Goal: Check status: Check status

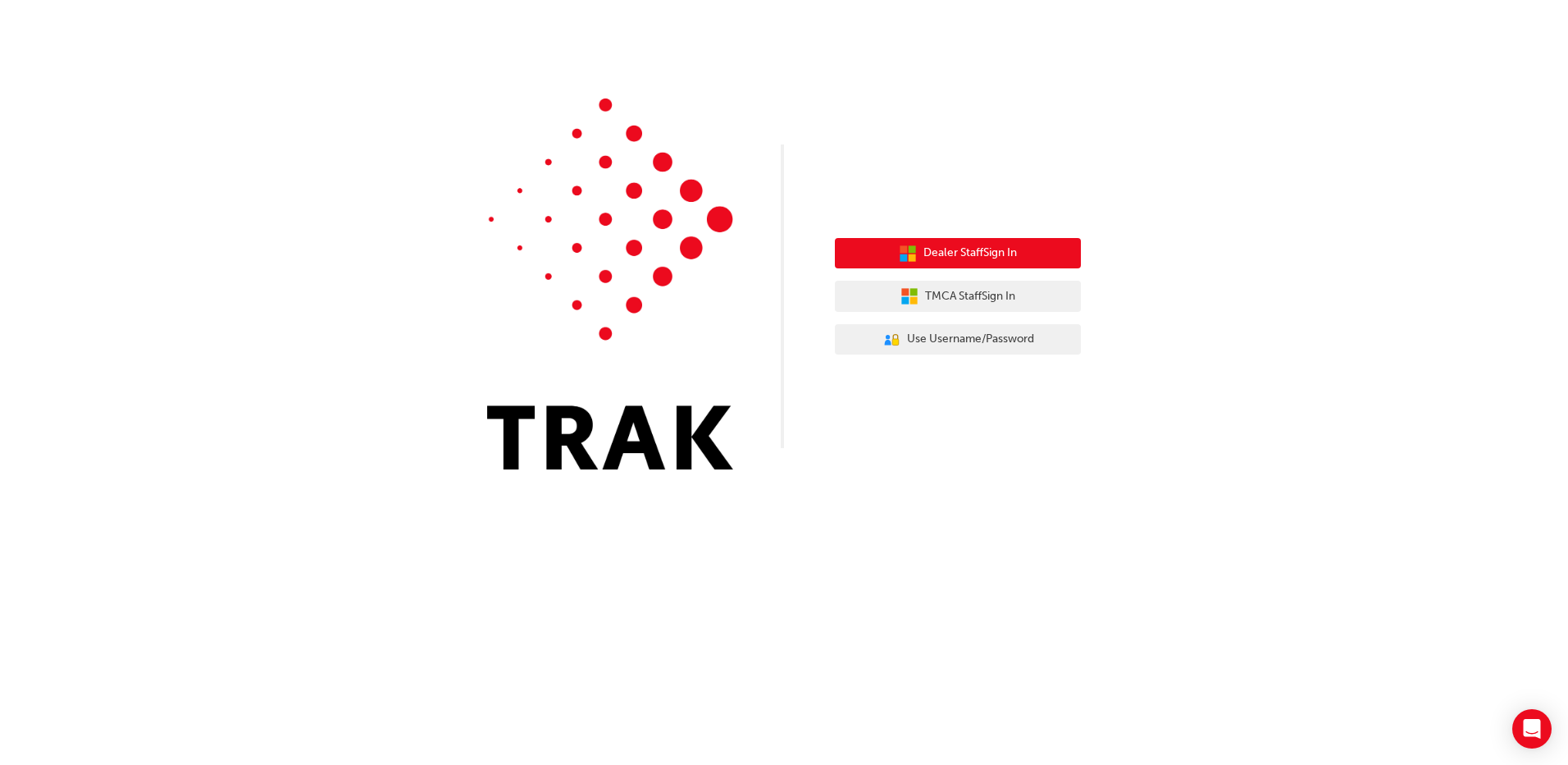
click at [1000, 253] on span "Dealer Staff Sign In" at bounding box center [970, 253] width 93 height 19
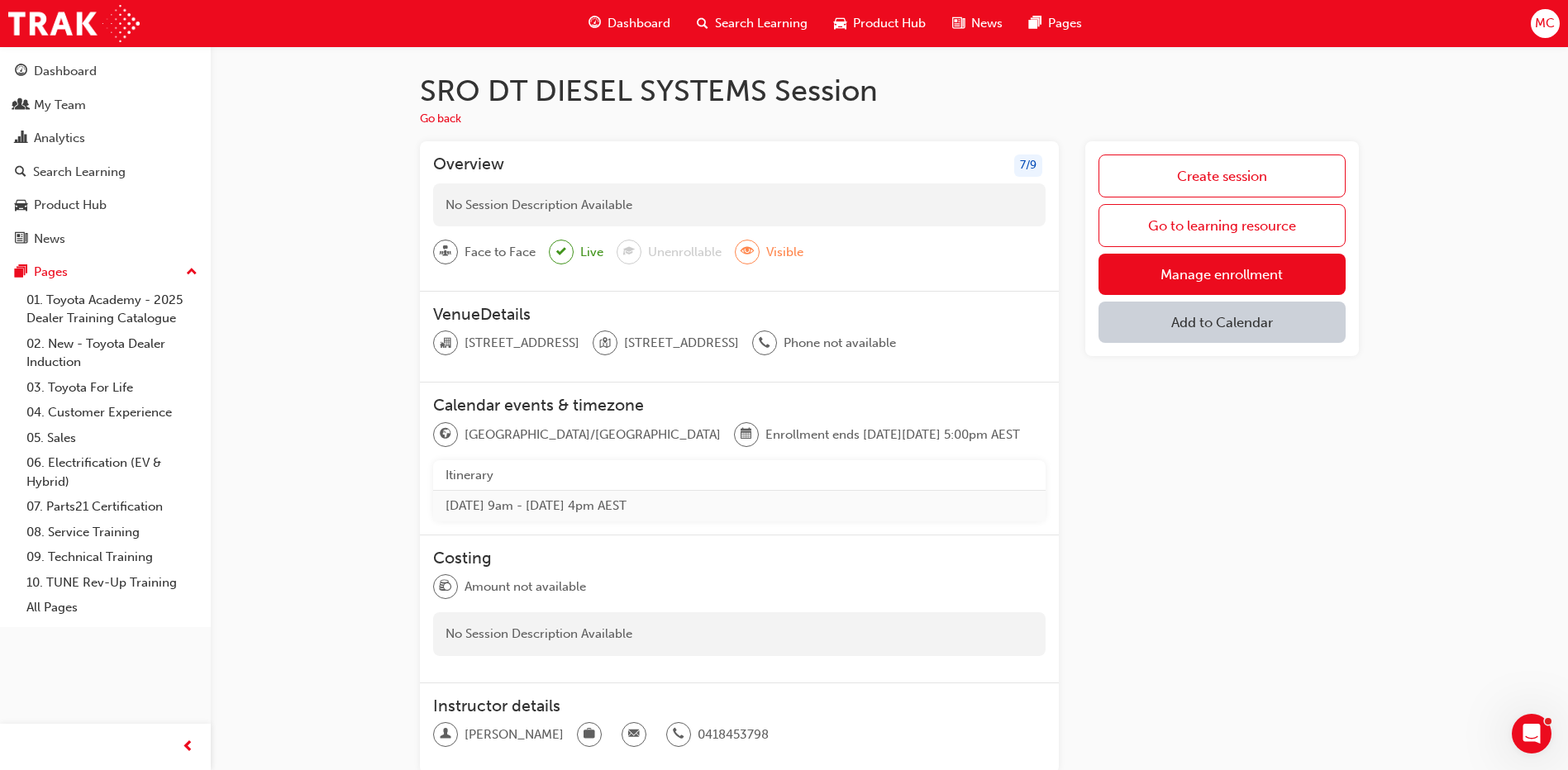
drag, startPoint x: 904, startPoint y: 119, endPoint x: 390, endPoint y: 177, distance: 517.3
click at [71, 77] on div "Dashboard" at bounding box center [66, 72] width 63 height 19
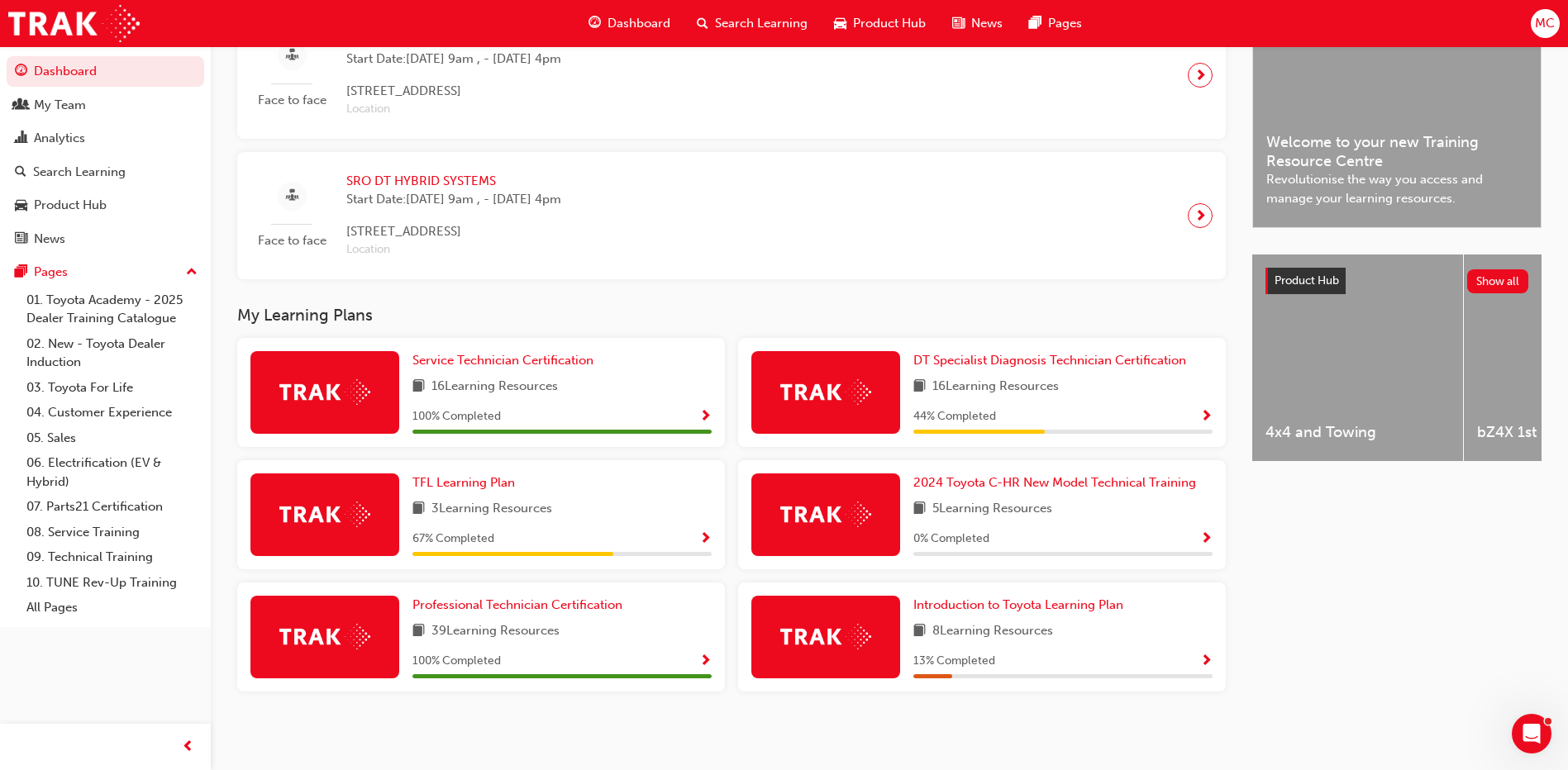
scroll to position [451, 0]
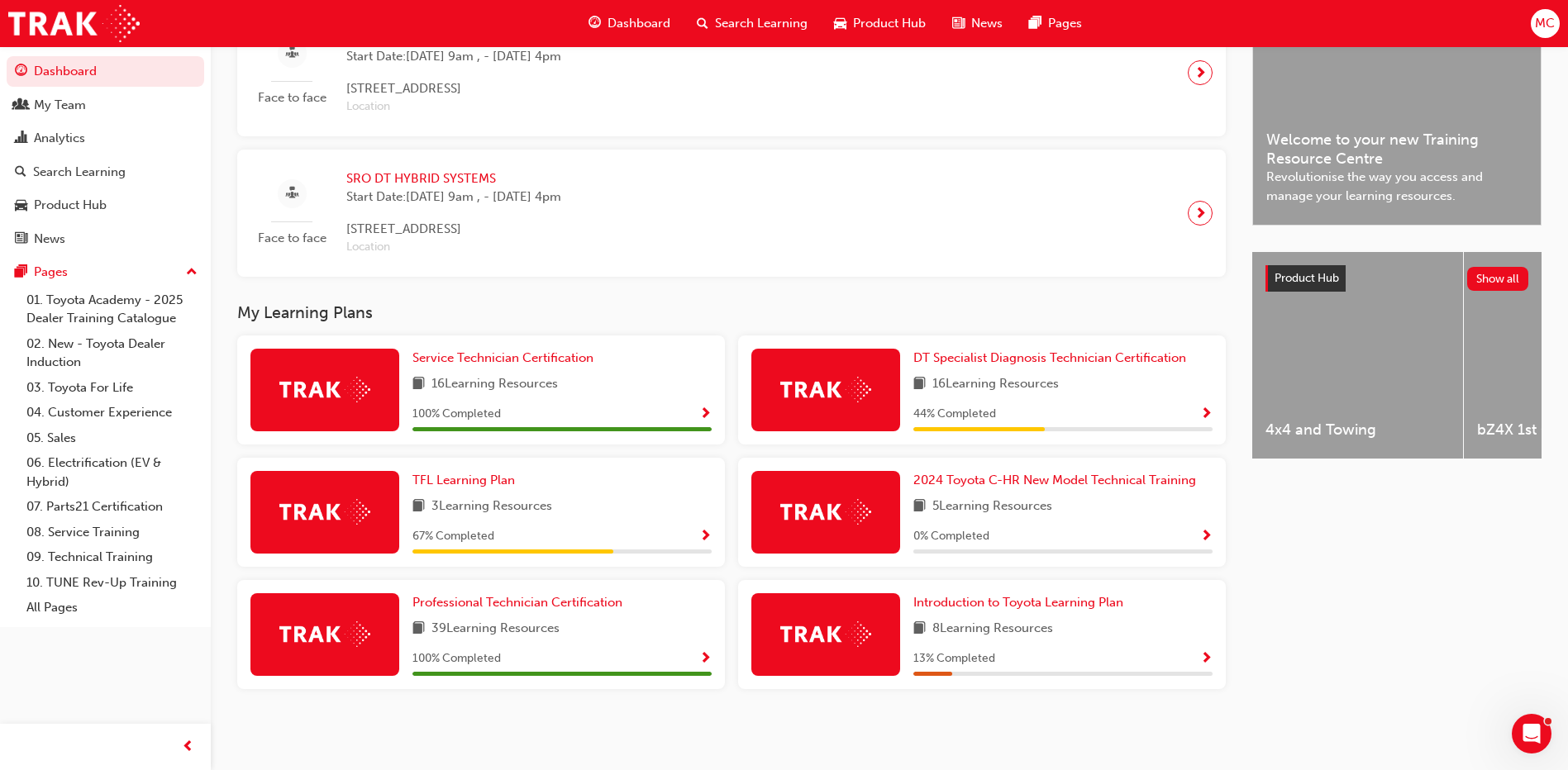
click at [1206, 412] on span "Show Progress" at bounding box center [1205, 414] width 13 height 14
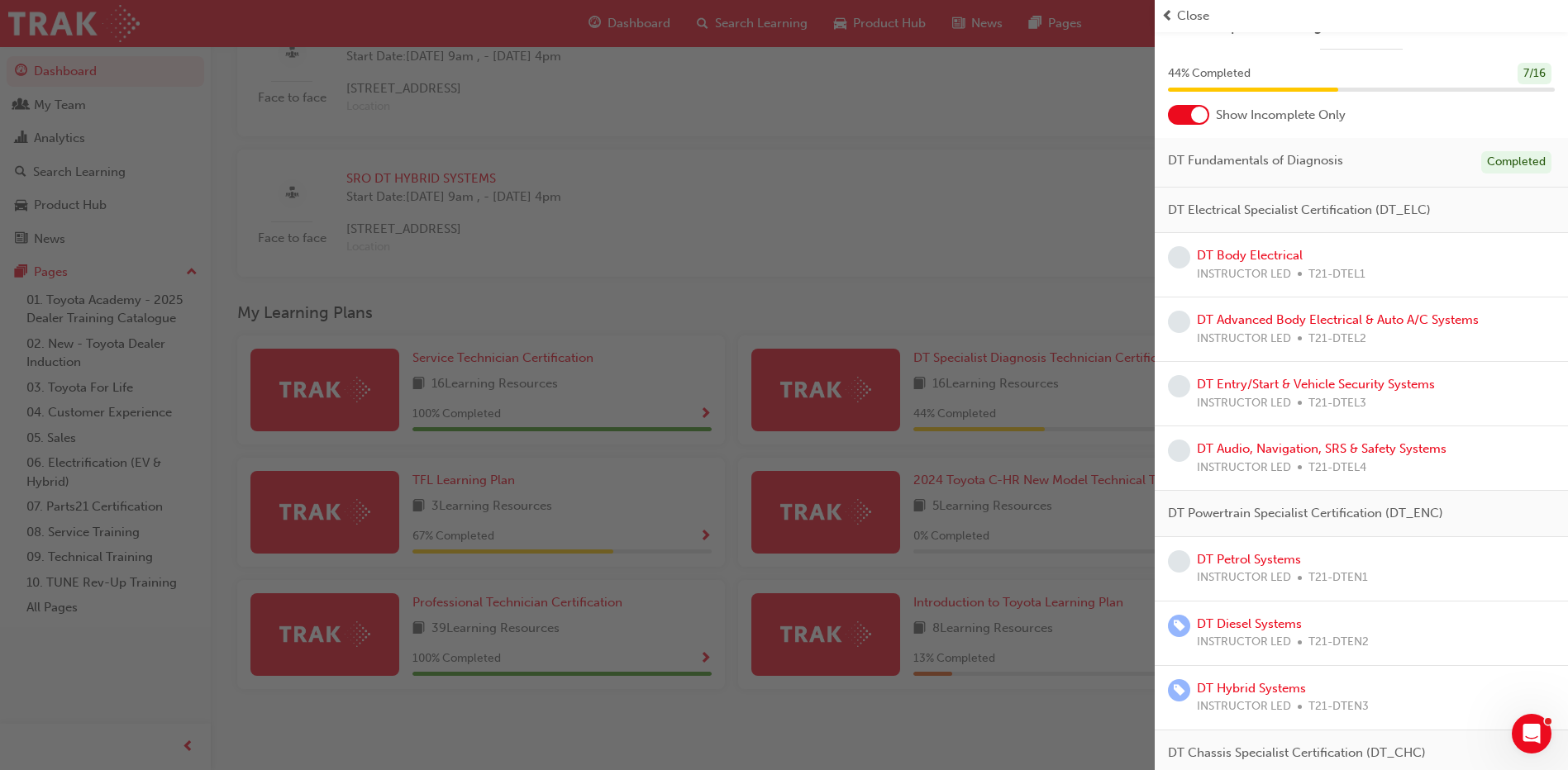
scroll to position [0, 0]
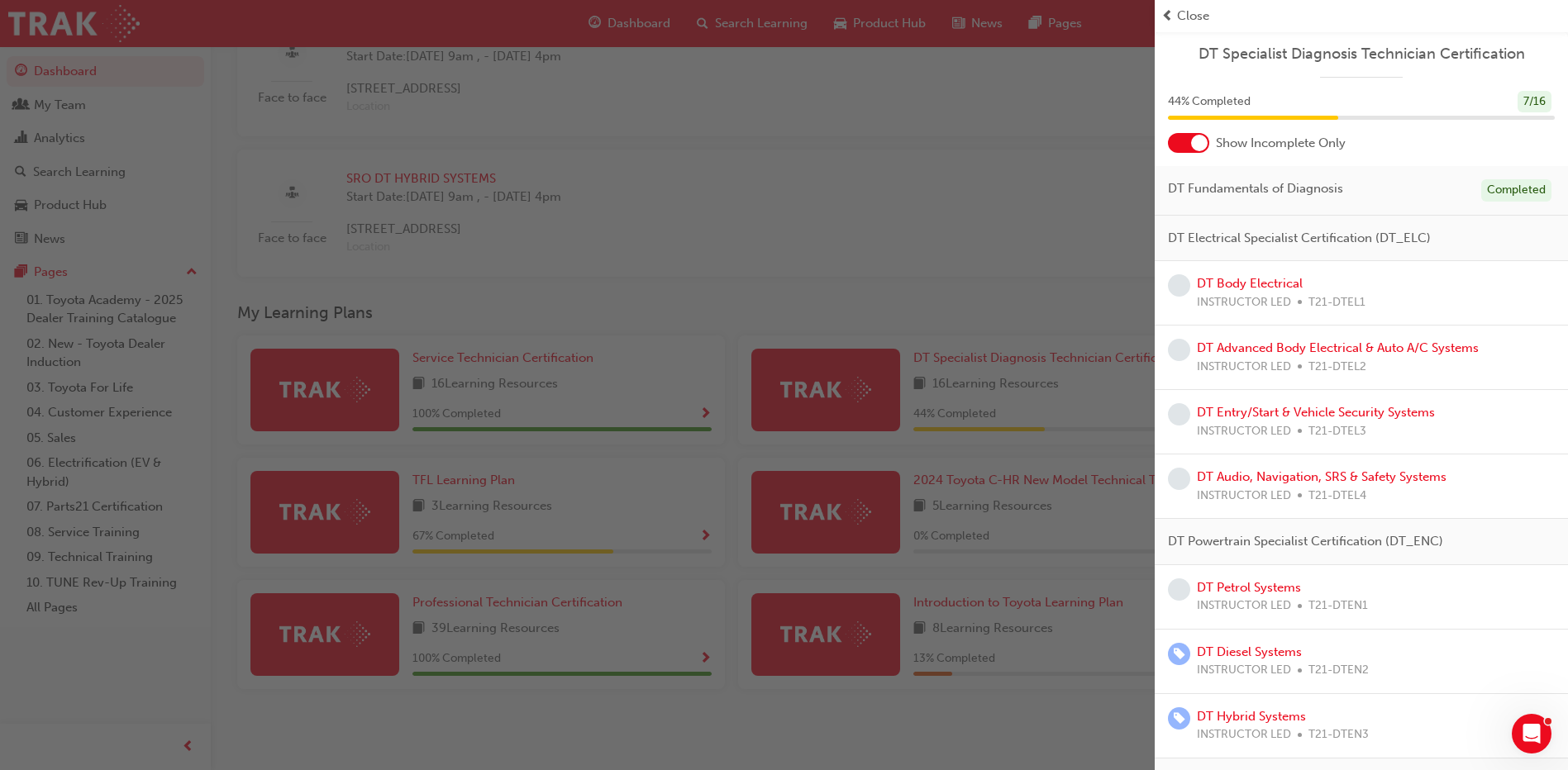
click at [964, 203] on div "button" at bounding box center [577, 385] width 1154 height 770
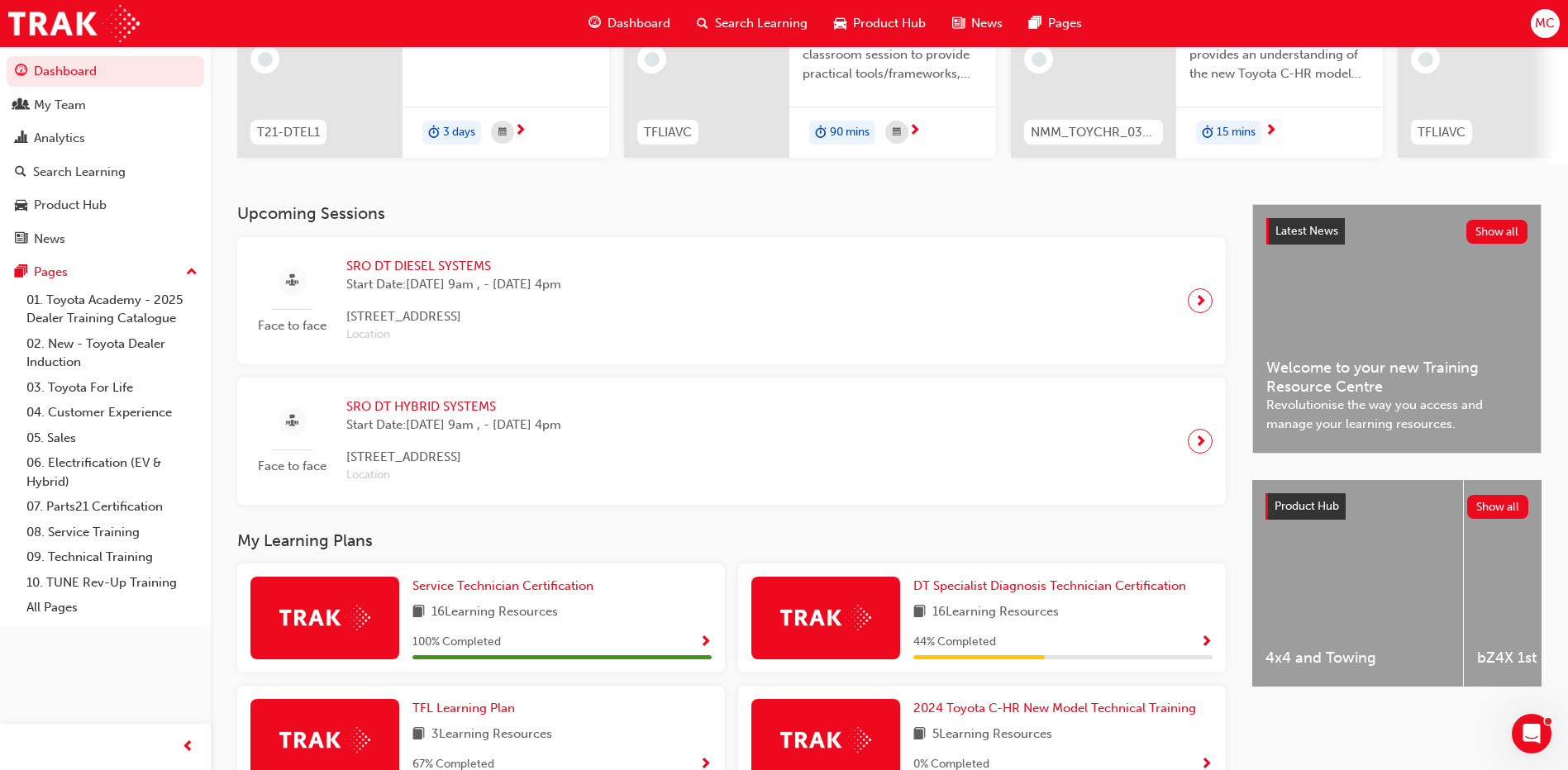
scroll to position [203, 0]
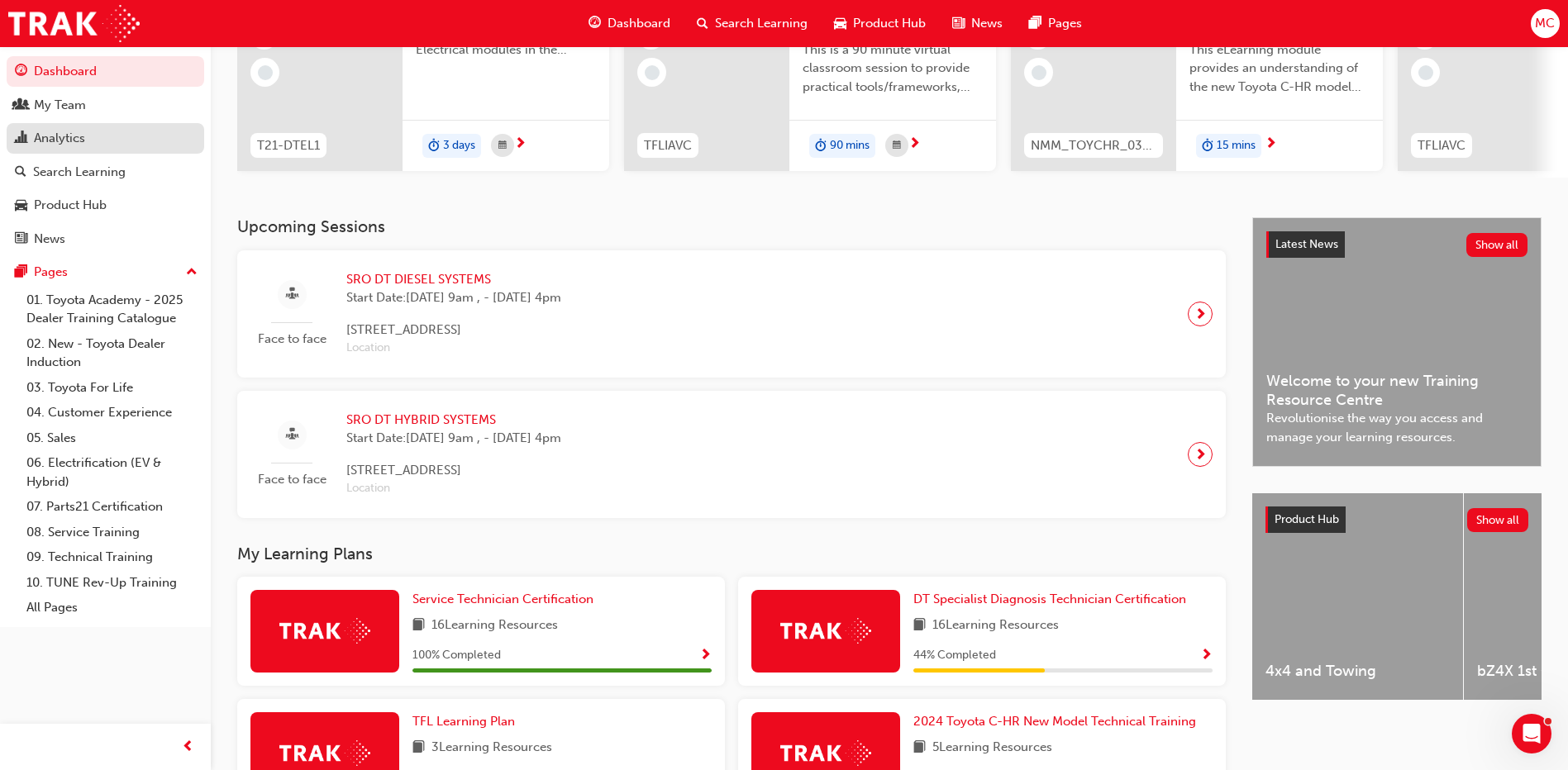
click at [87, 142] on div "Analytics" at bounding box center [105, 138] width 181 height 20
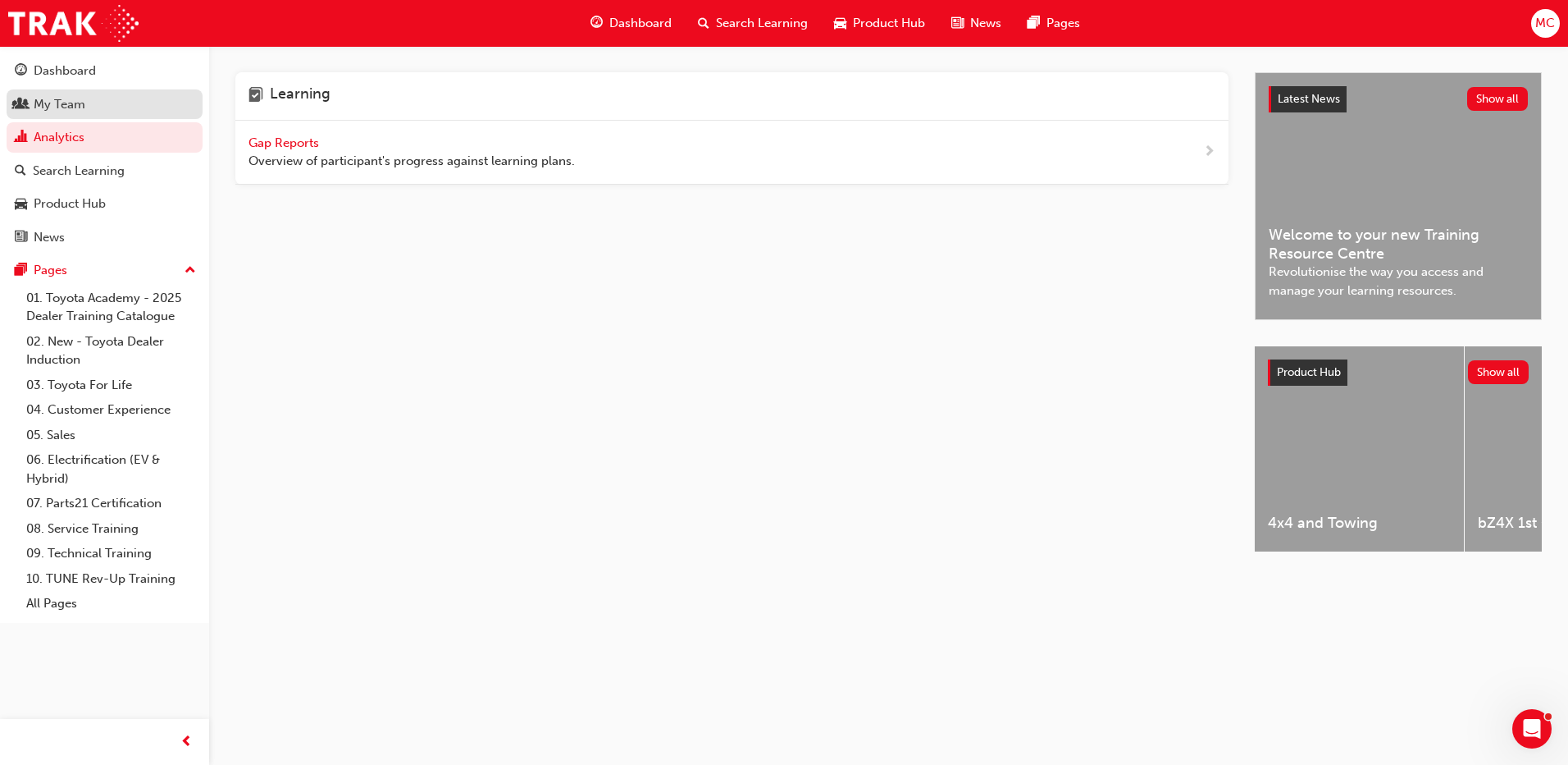
click at [71, 103] on div "My Team" at bounding box center [59, 104] width 52 height 19
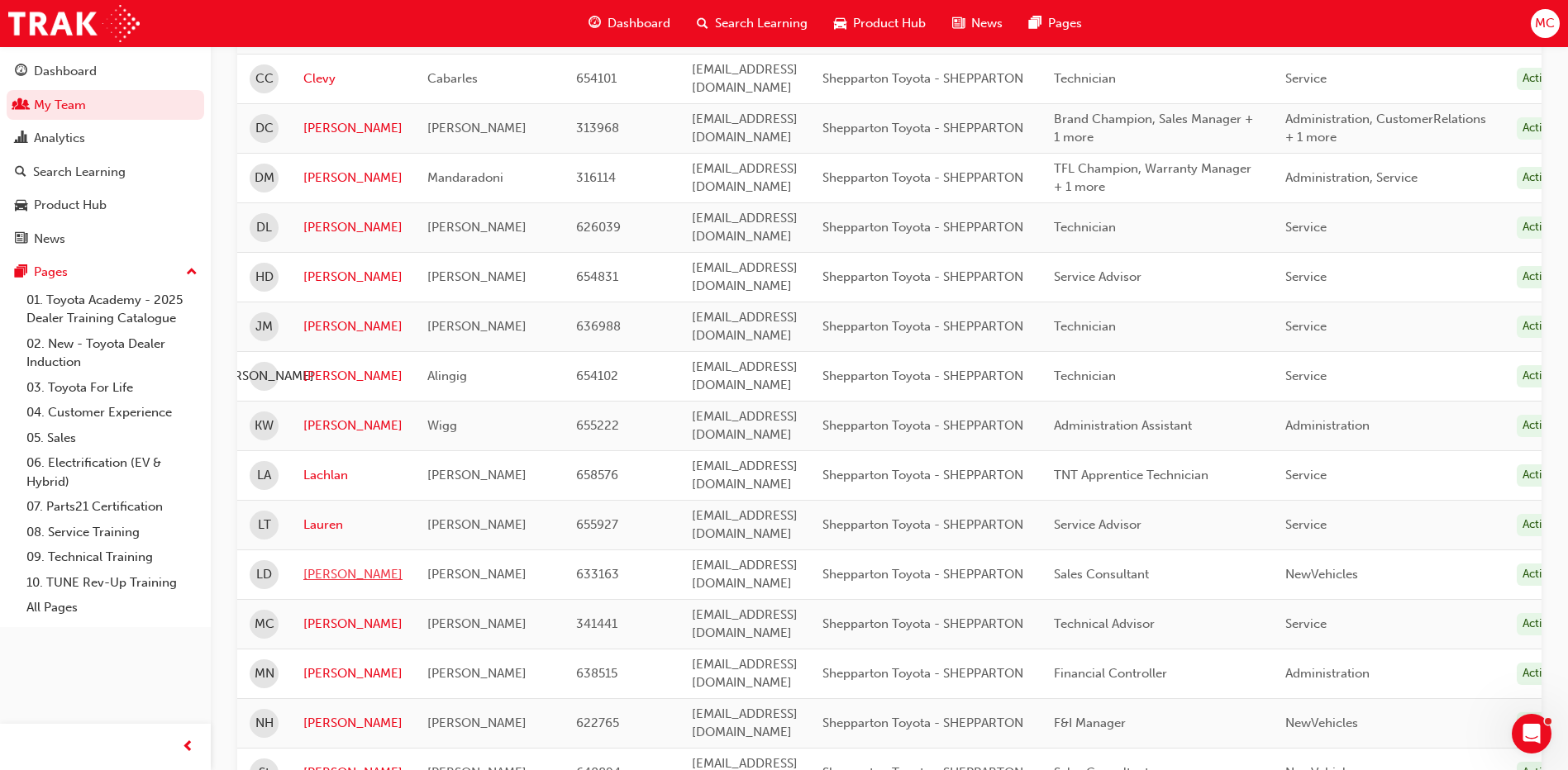
scroll to position [661, 0]
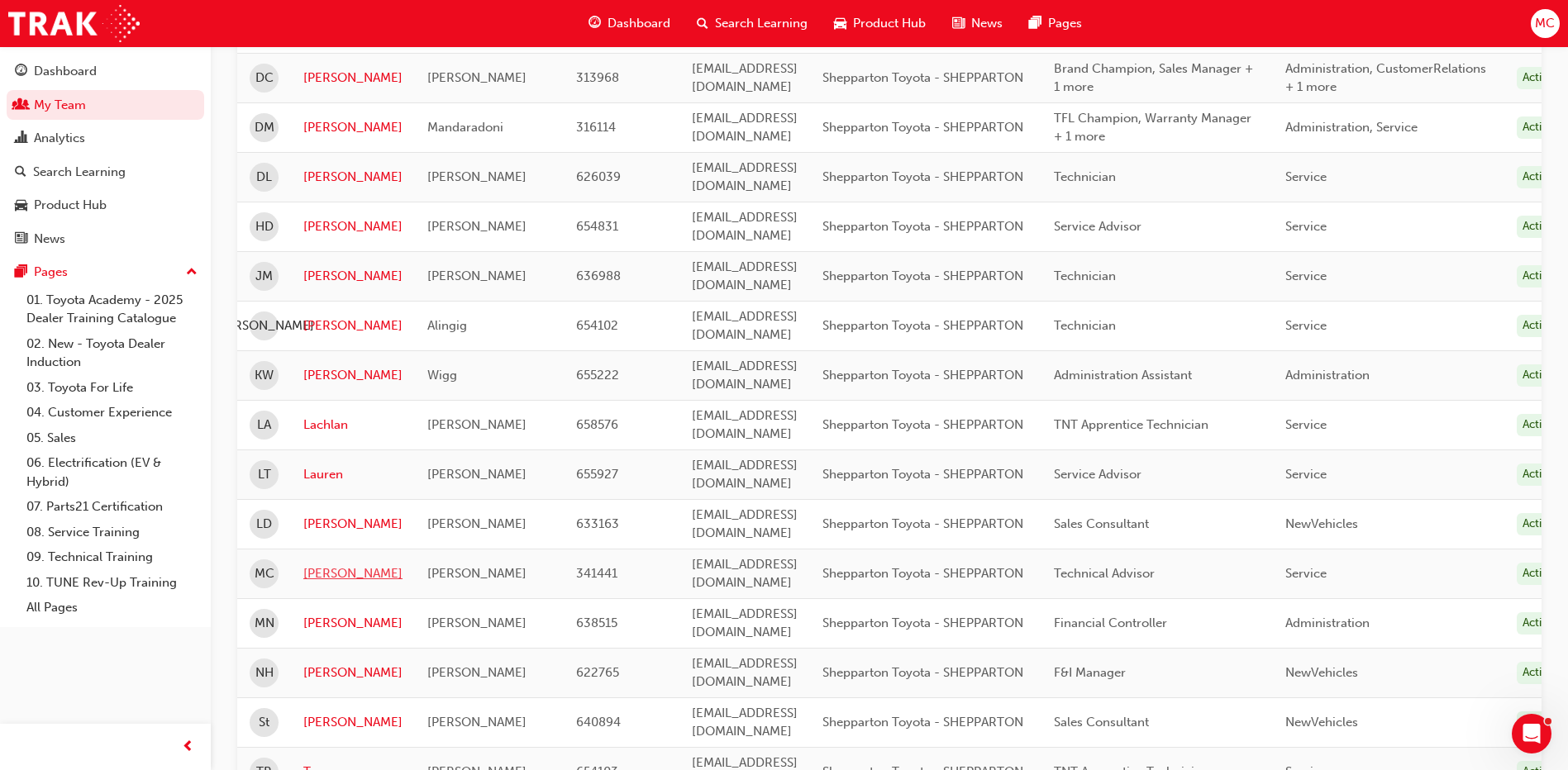
click at [333, 564] on link "Marc" at bounding box center [352, 574] width 99 height 19
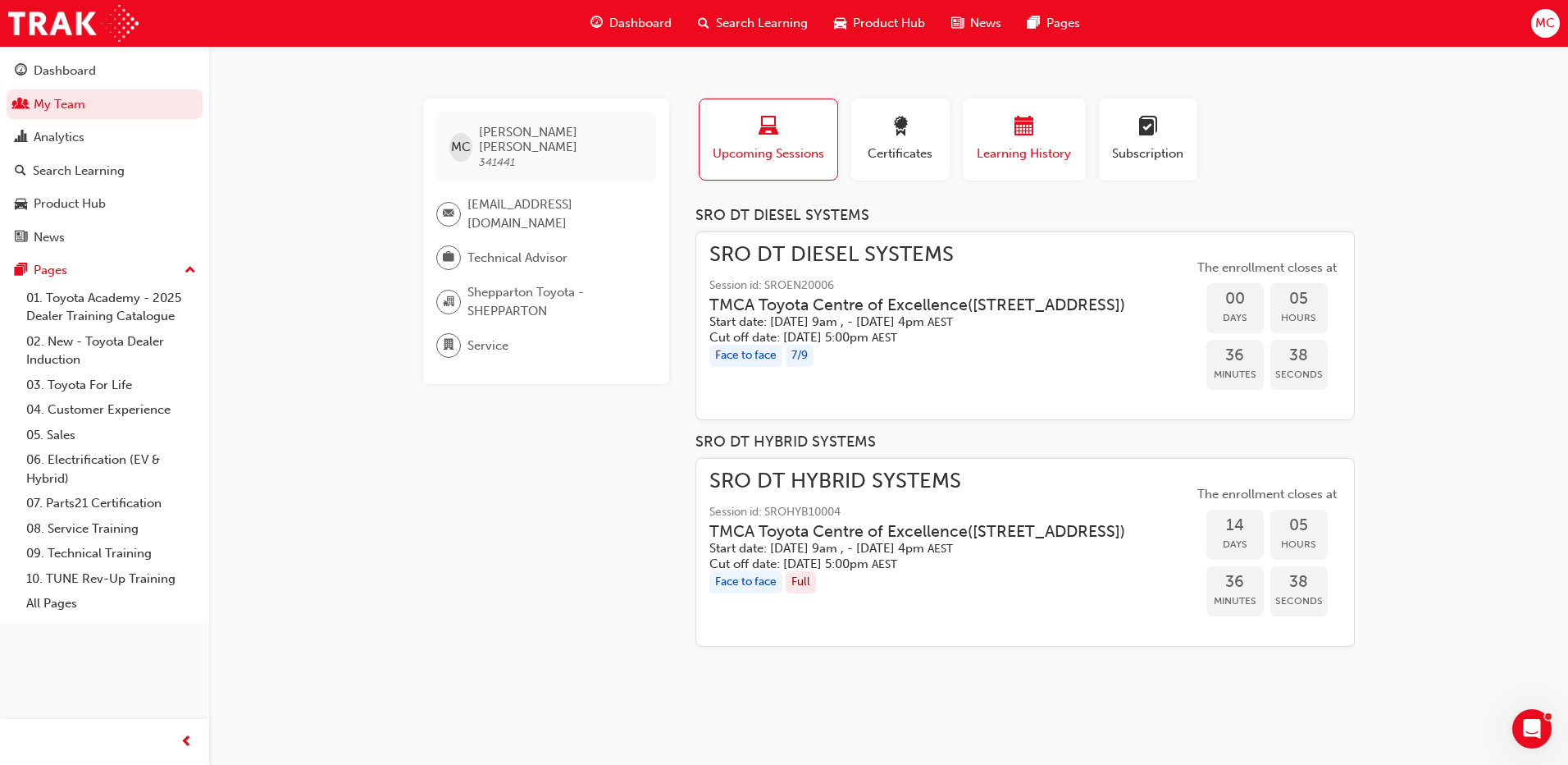
click at [1019, 152] on span "Learning History" at bounding box center [1024, 153] width 98 height 19
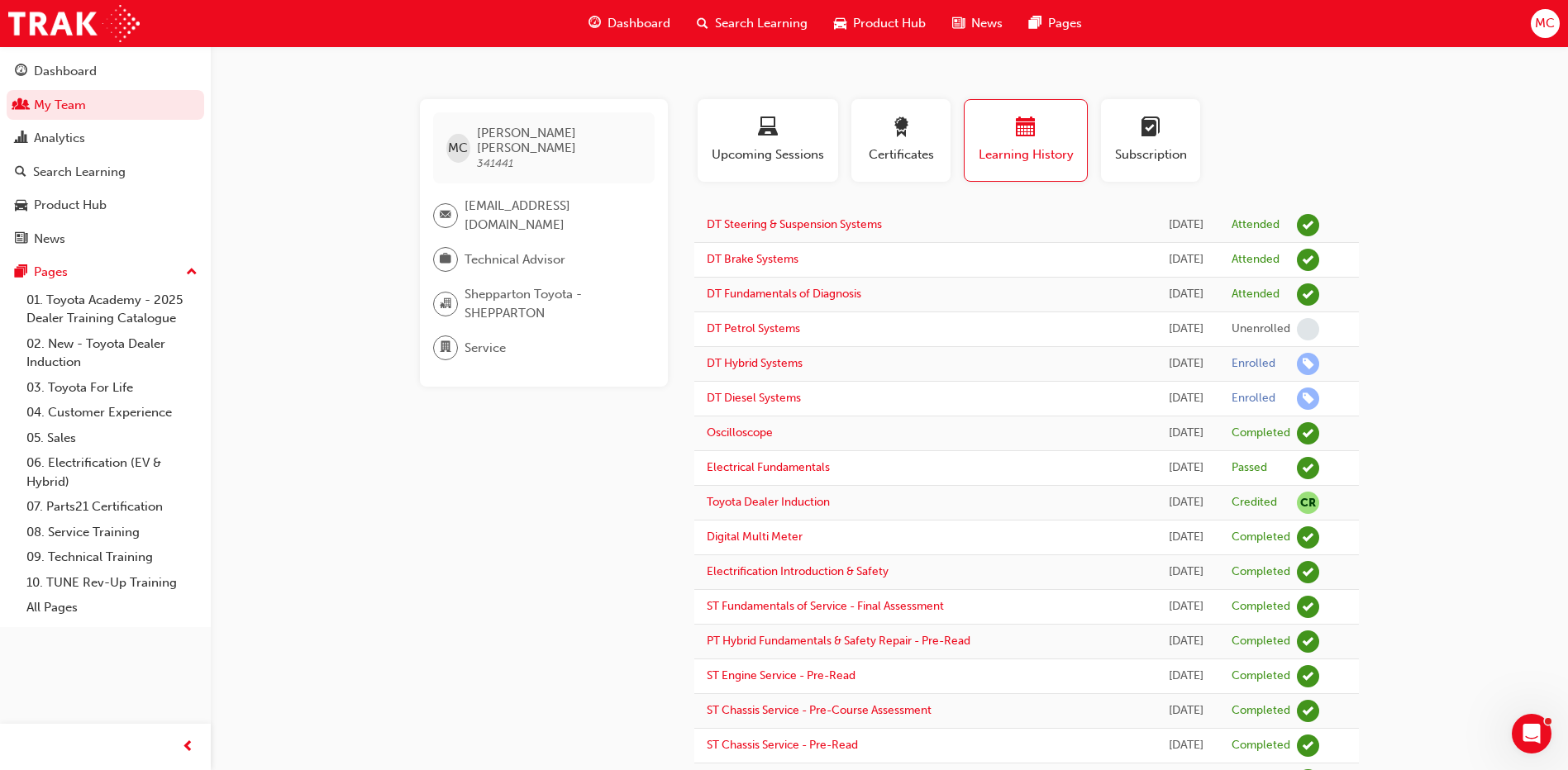
click at [648, 15] on span "Dashboard" at bounding box center [639, 23] width 63 height 19
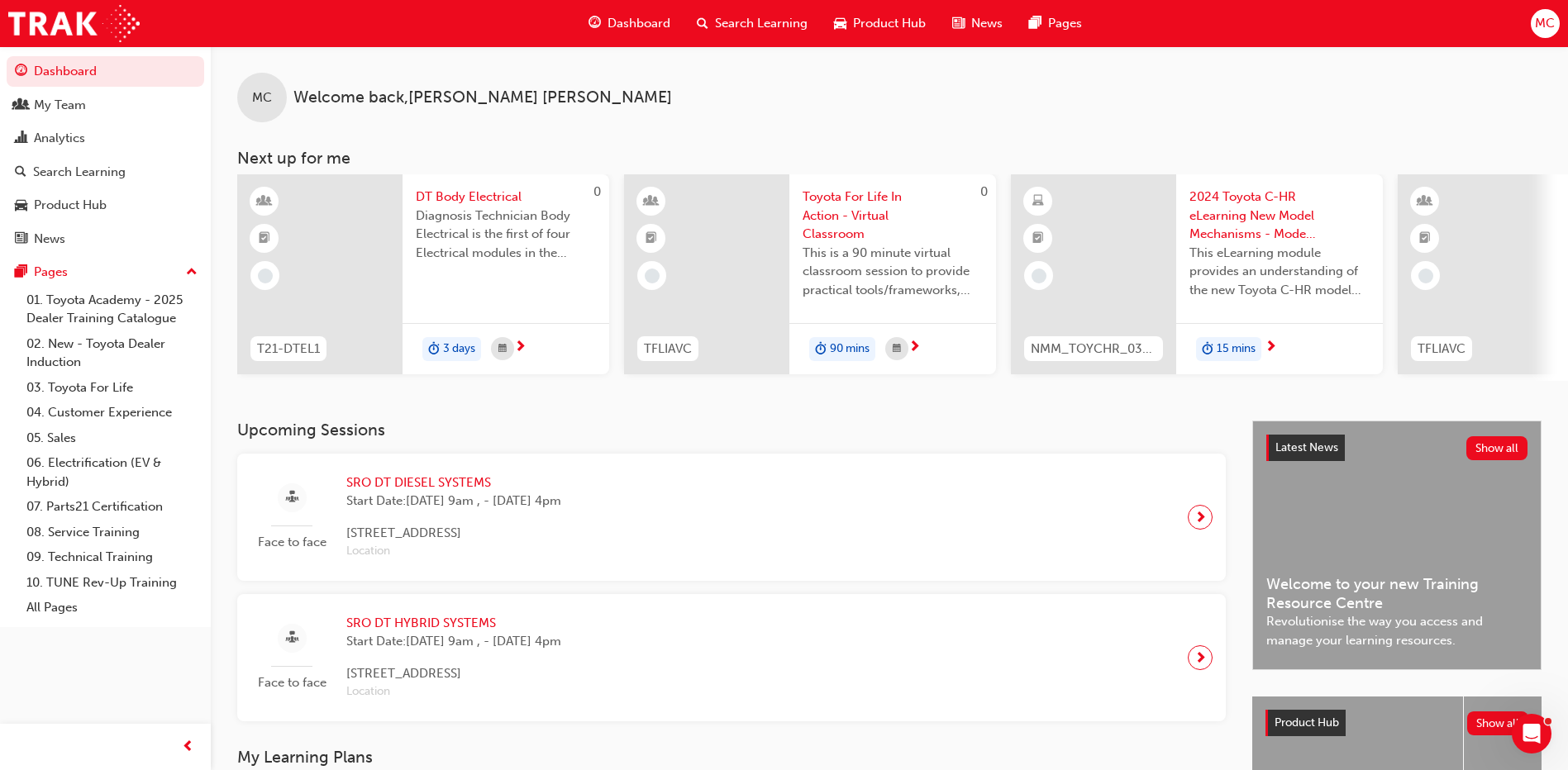
click at [1197, 666] on span "next-icon" at bounding box center [1200, 657] width 13 height 23
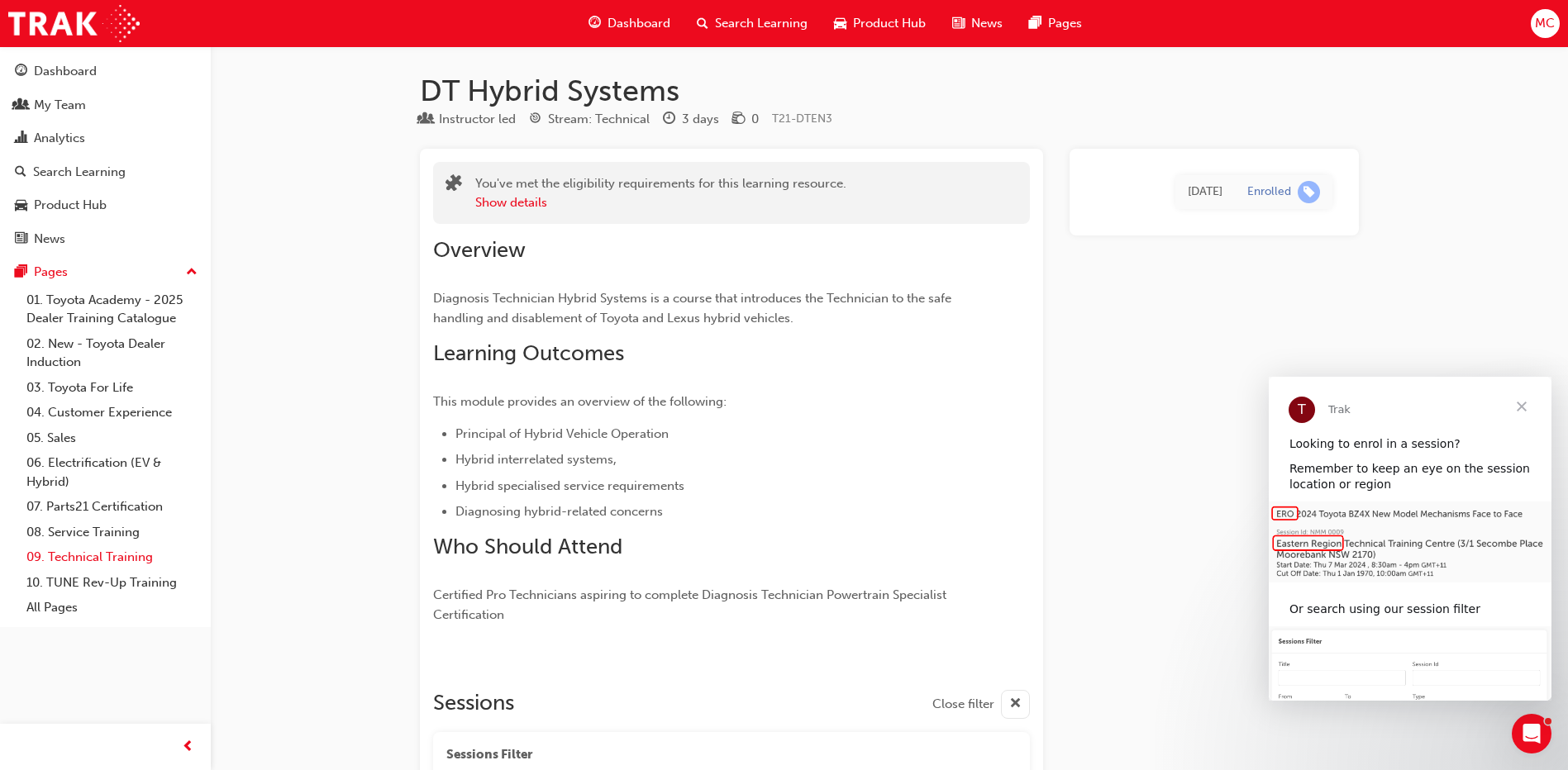
click at [128, 556] on link "09. Technical Training" at bounding box center [112, 557] width 184 height 26
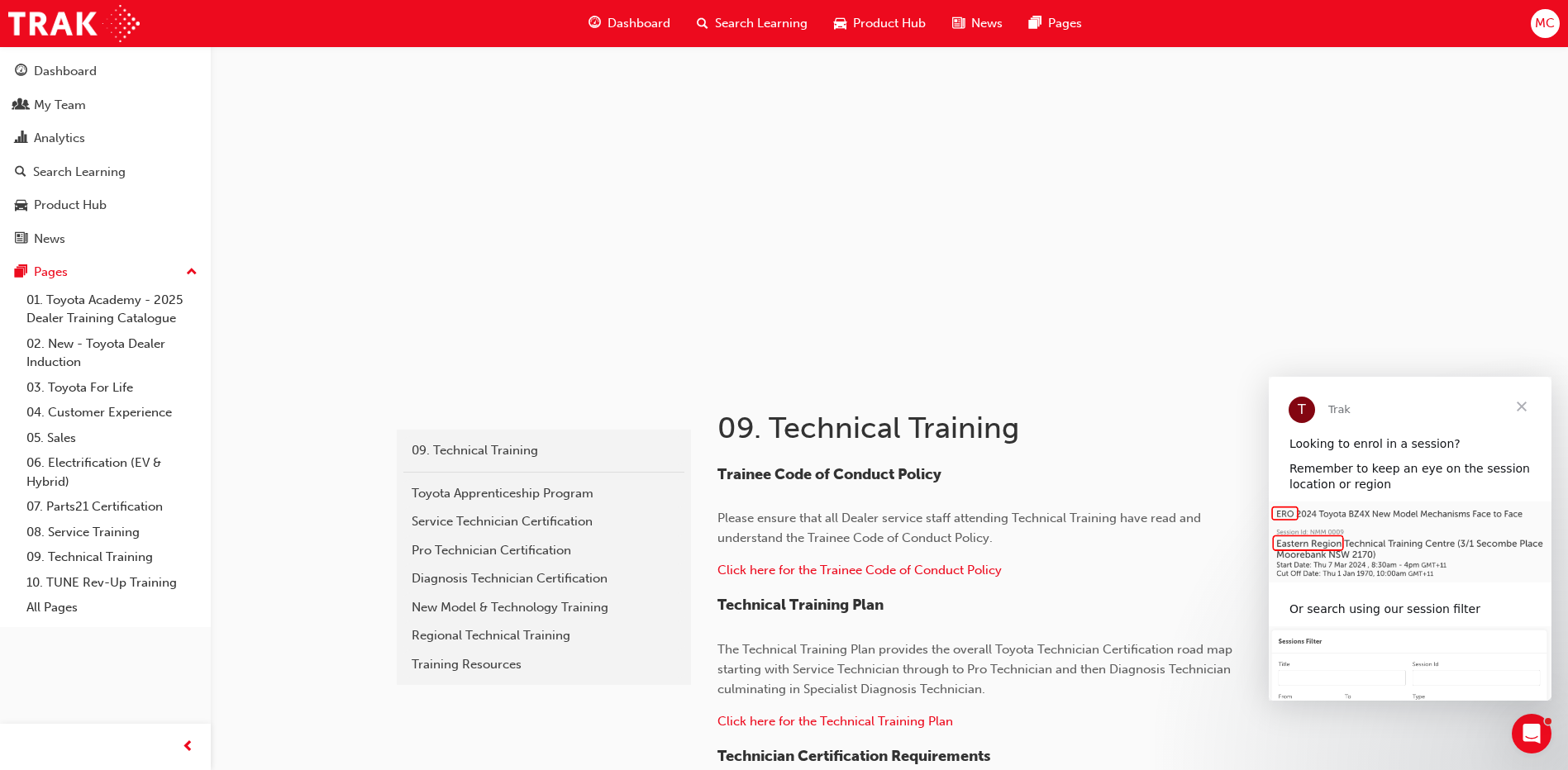
click at [1524, 406] on span "Close" at bounding box center [1521, 407] width 60 height 60
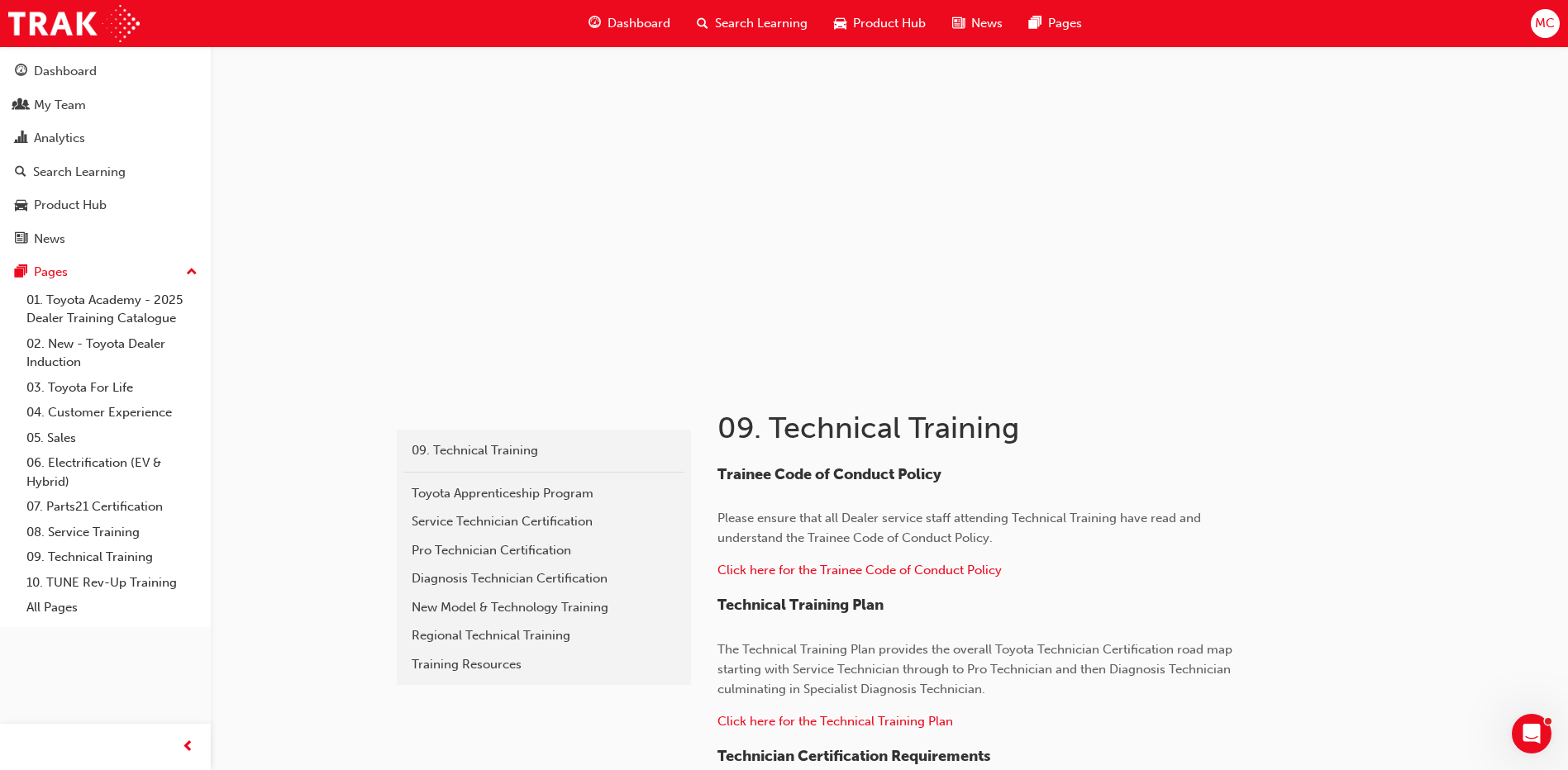
click at [1545, 26] on span "MC" at bounding box center [1544, 23] width 20 height 19
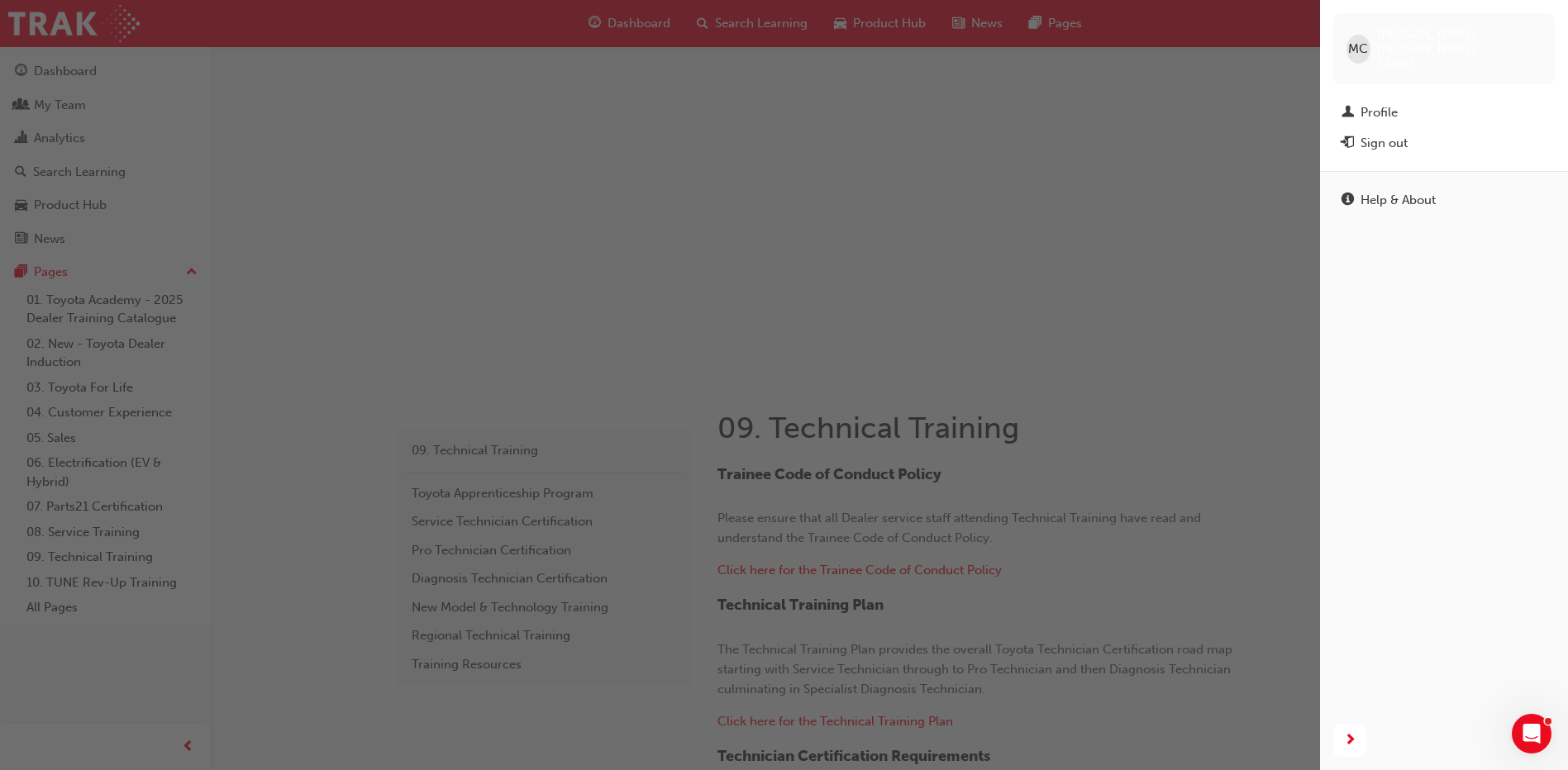
click at [834, 101] on div "button" at bounding box center [659, 385] width 1320 height 770
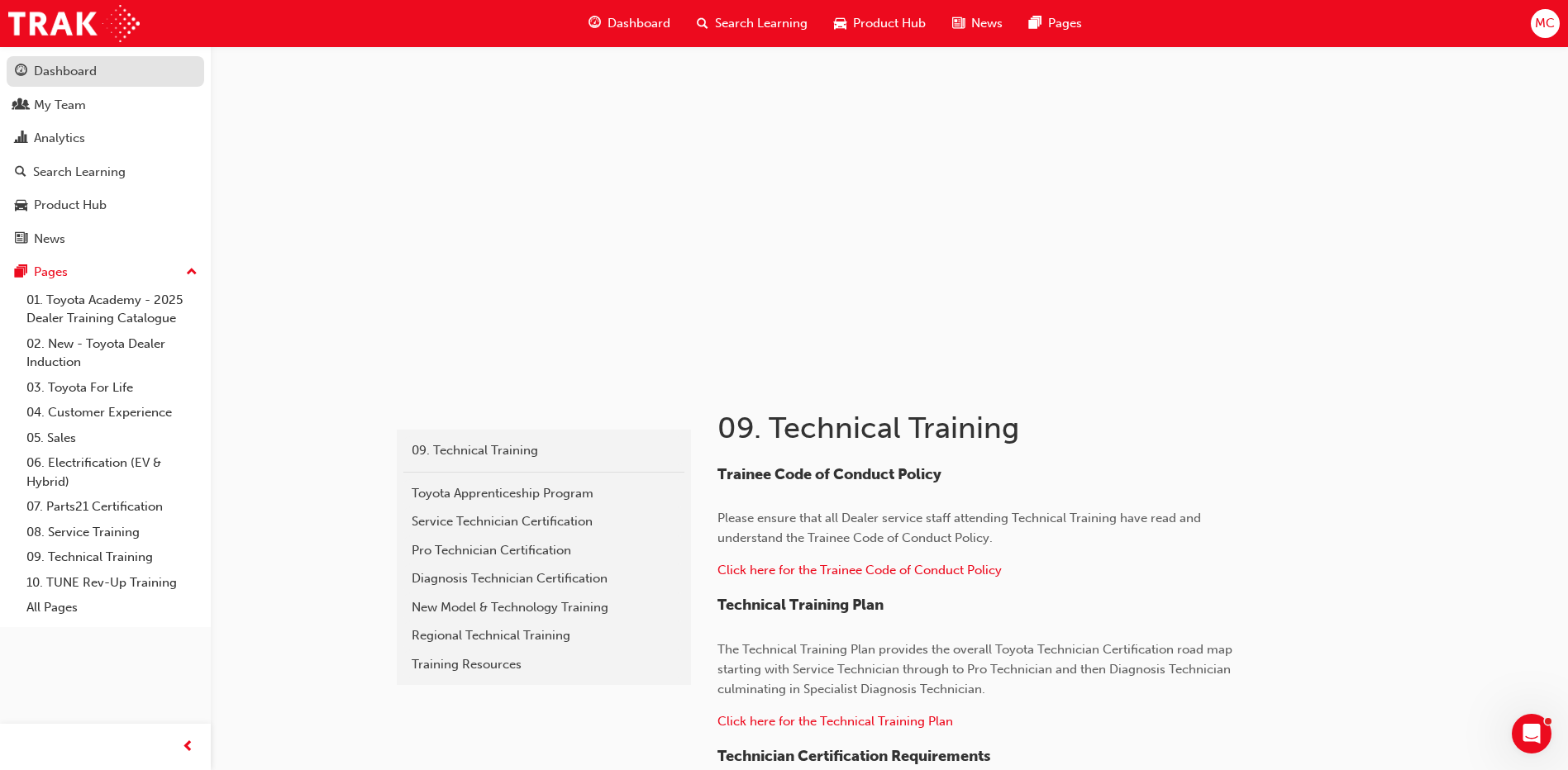
click at [91, 76] on div "Dashboard" at bounding box center [66, 72] width 63 height 19
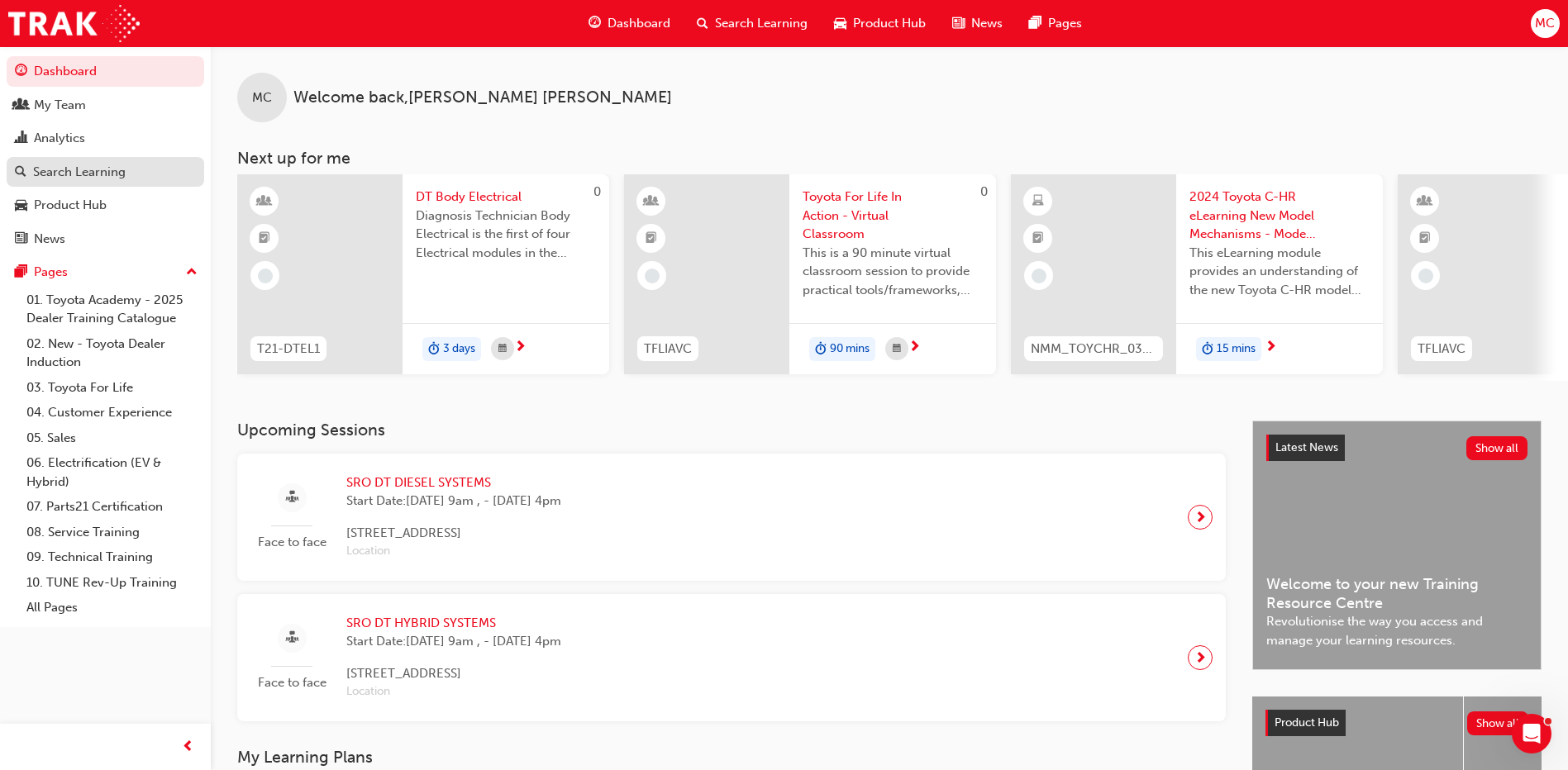
click at [106, 167] on div "Search Learning" at bounding box center [79, 172] width 92 height 19
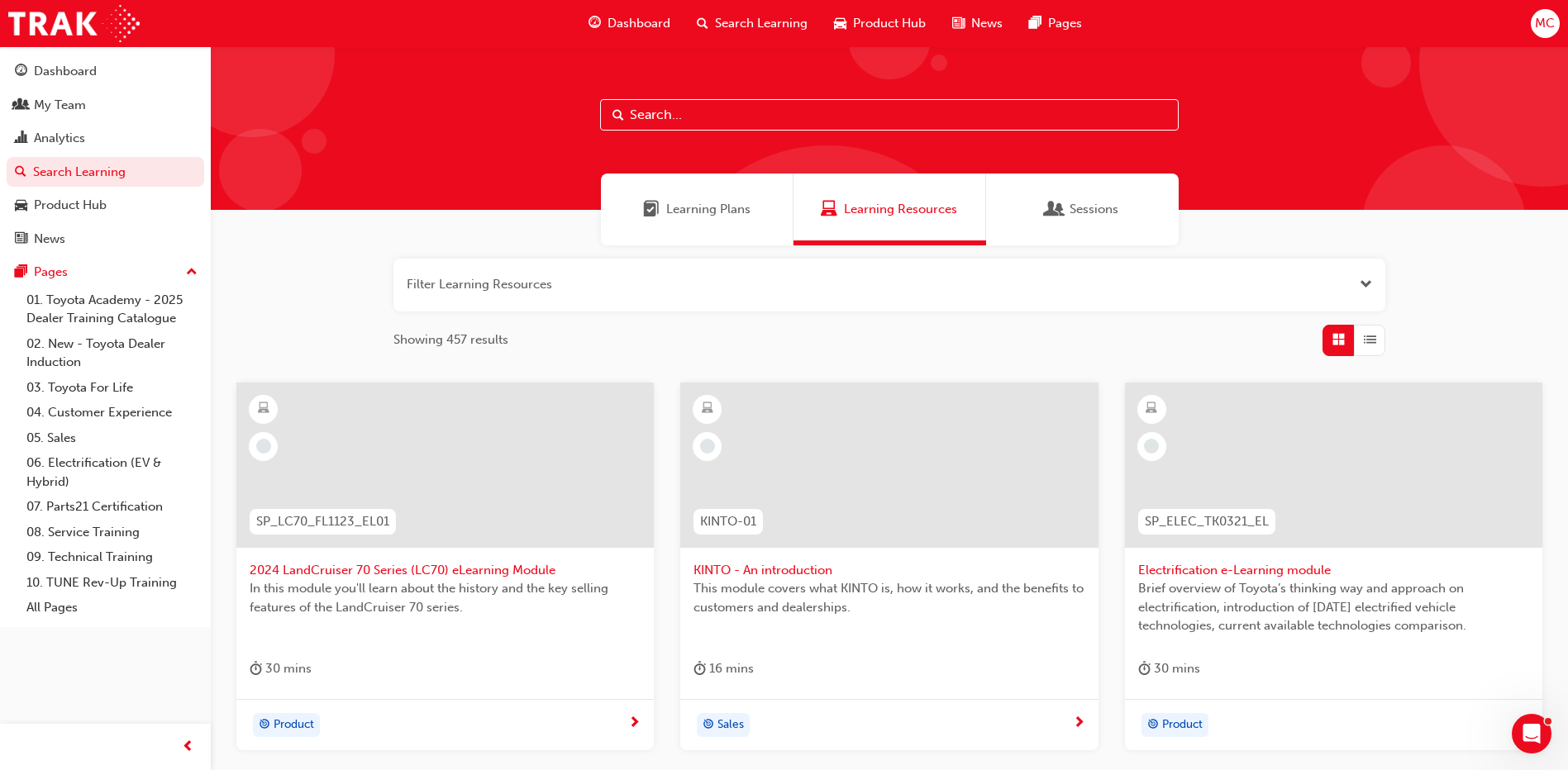
click at [690, 204] on span "Learning Plans" at bounding box center [708, 209] width 84 height 19
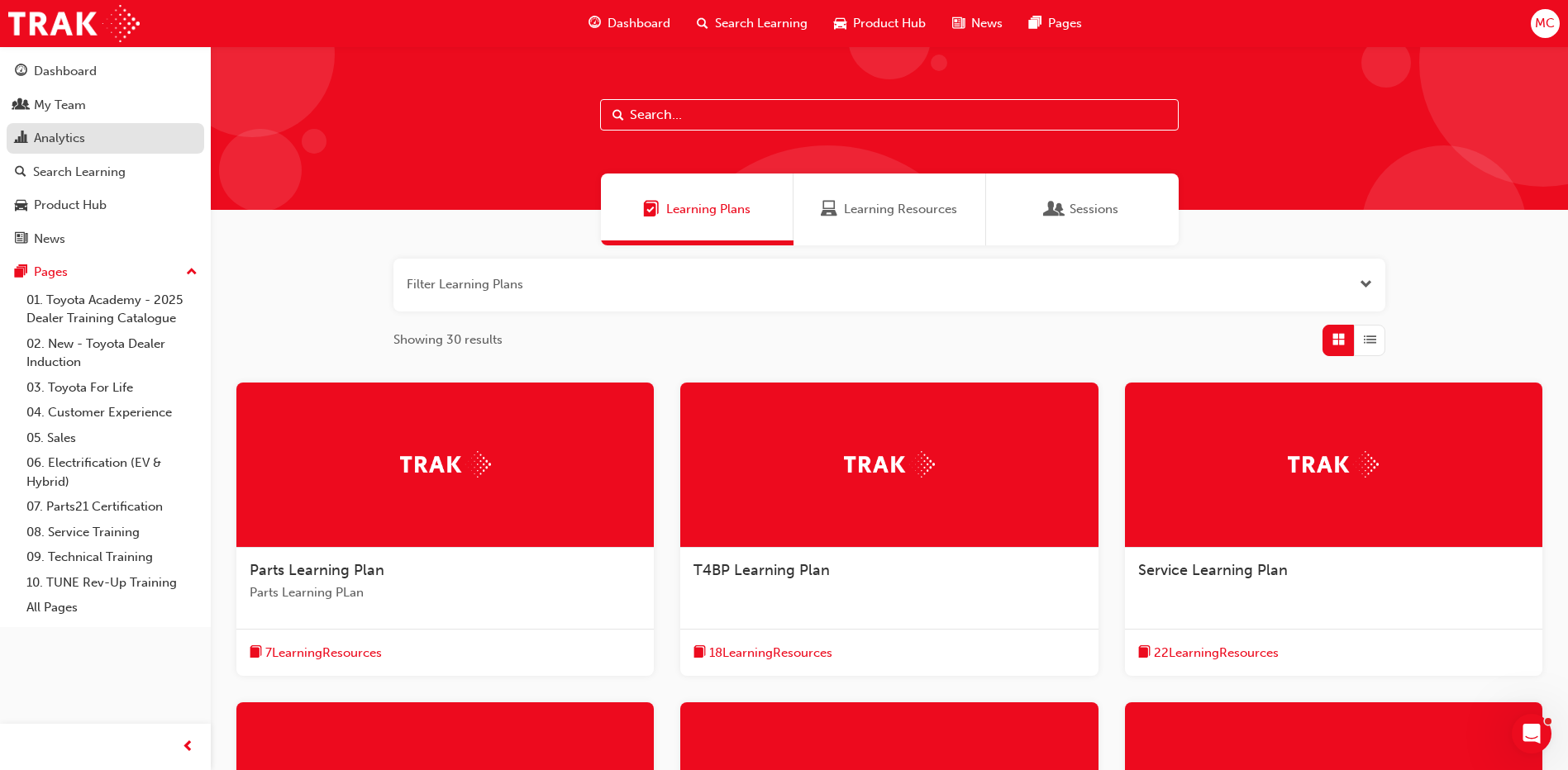
click at [52, 140] on div "Analytics" at bounding box center [60, 138] width 51 height 19
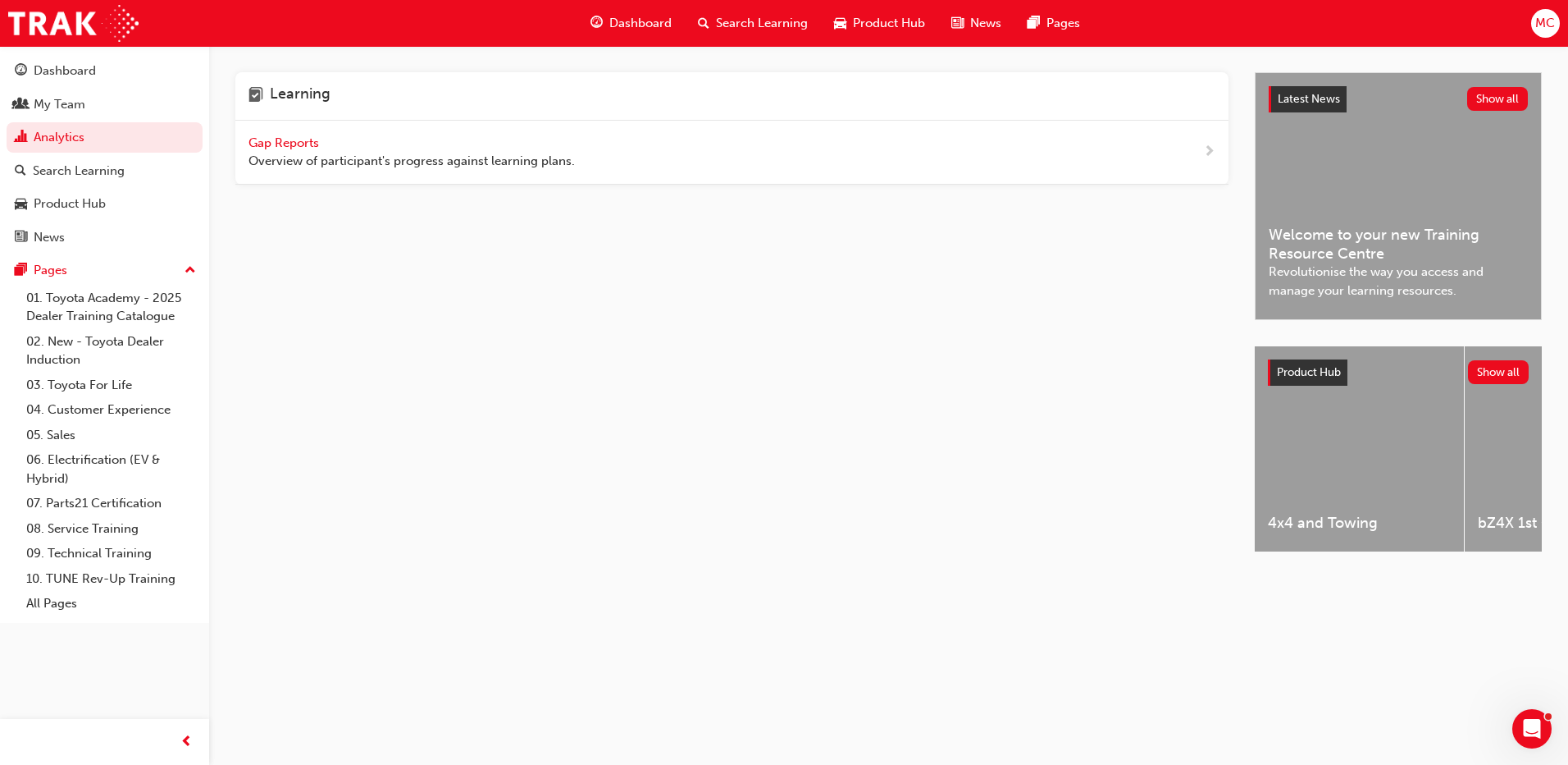
click at [1210, 154] on span "next-icon" at bounding box center [1209, 152] width 13 height 20
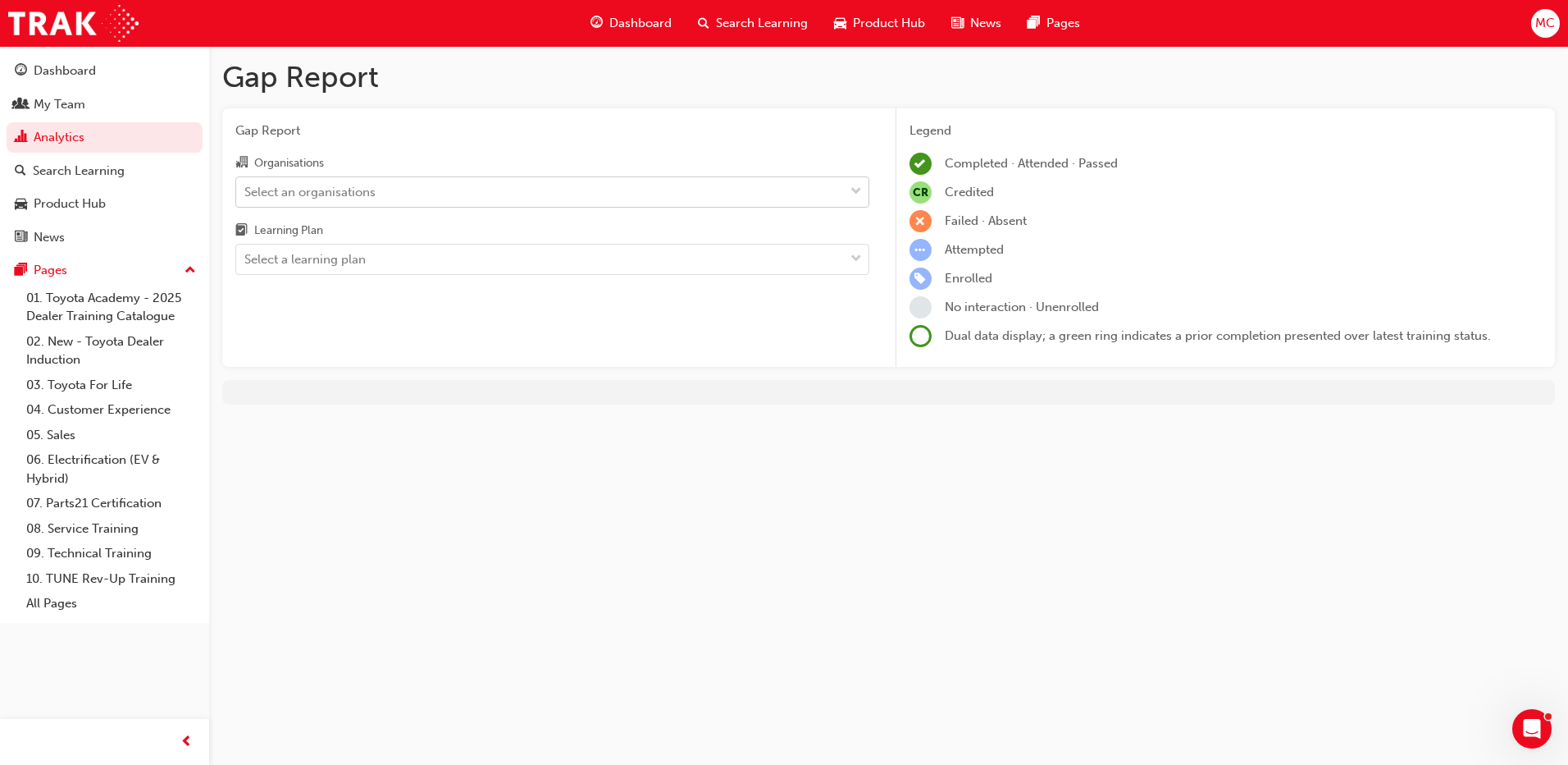
click at [844, 197] on div at bounding box center [856, 191] width 25 height 30
click at [246, 197] on input "Organisations Select an organisations" at bounding box center [246, 191] width 2 height 14
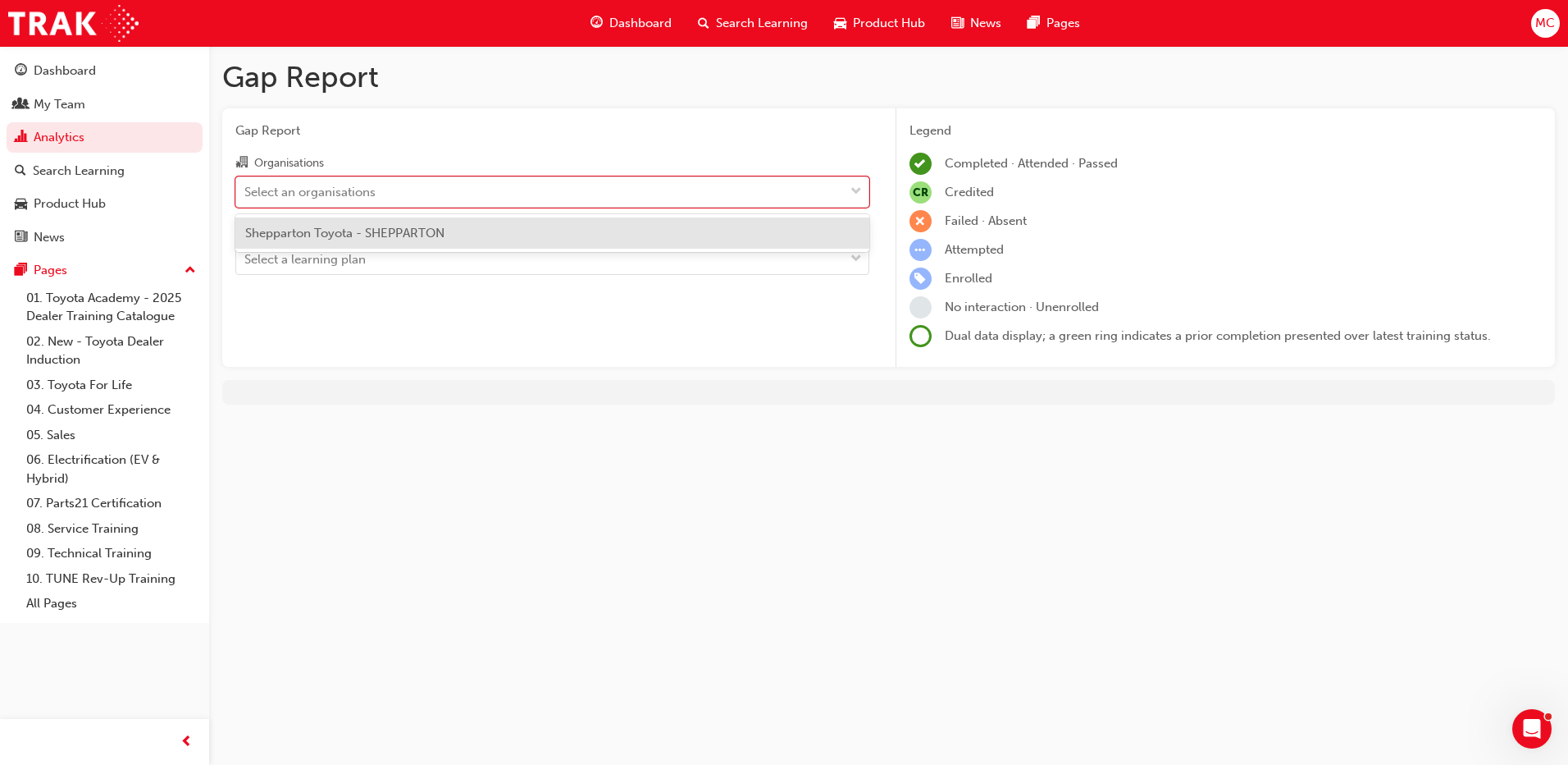
click at [664, 235] on div "Shepparton Toyota - SHEPPARTON" at bounding box center [552, 234] width 634 height 32
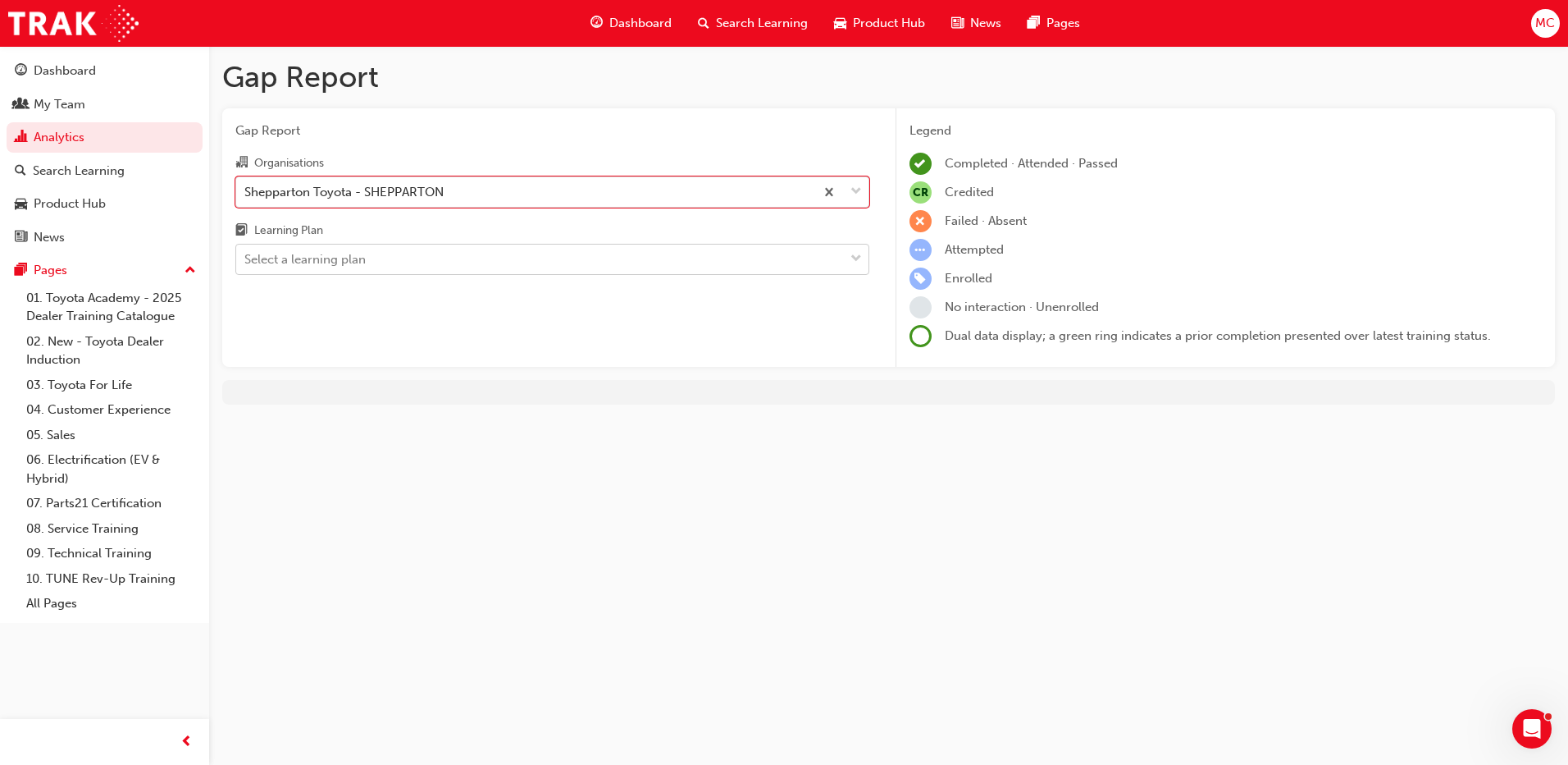
click at [787, 259] on div "Select a learning plan" at bounding box center [540, 260] width 608 height 29
click at [246, 259] on input "Learning Plan Select a learning plan" at bounding box center [246, 258] width 2 height 14
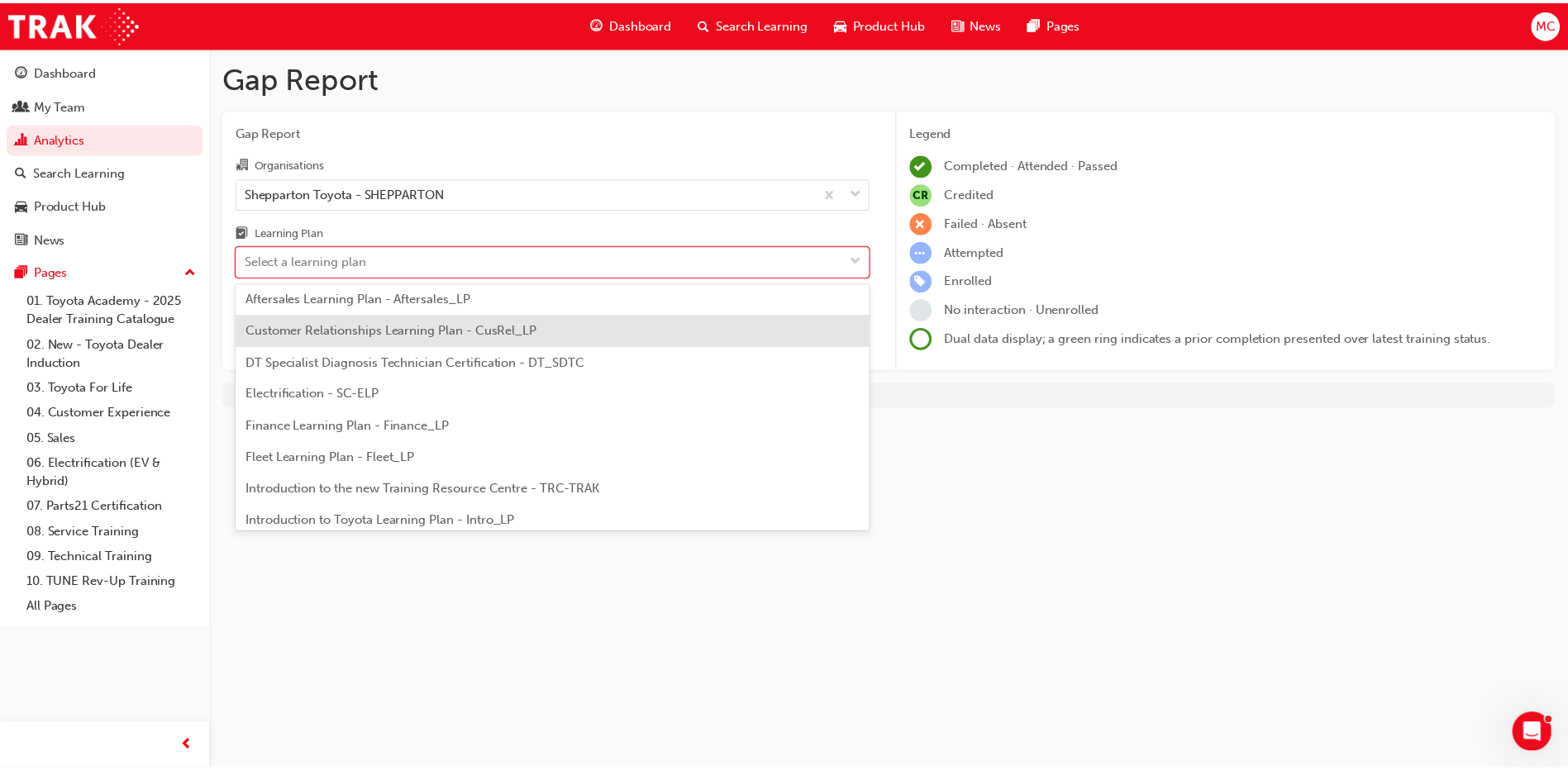
scroll to position [165, 0]
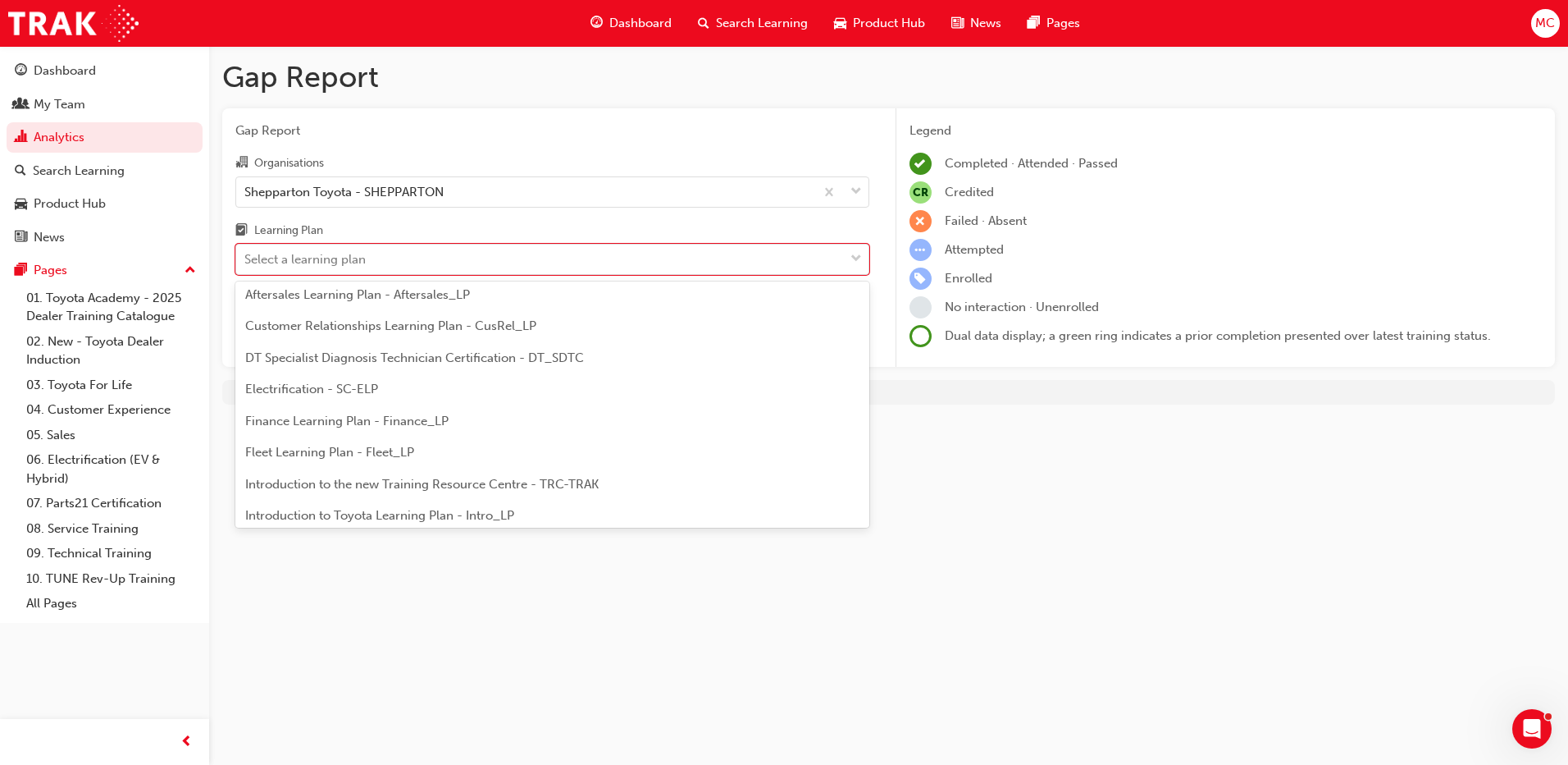
click at [614, 356] on div "DT Specialist Diagnosis Technician Certification - DT_SDTC" at bounding box center [552, 358] width 634 height 32
